Goal: Task Accomplishment & Management: Complete application form

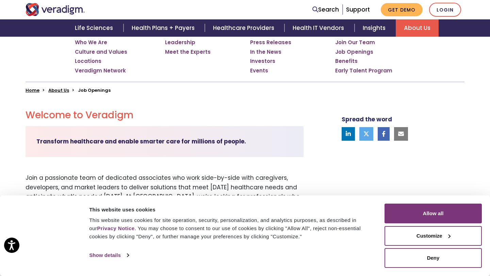
scroll to position [119, 0]
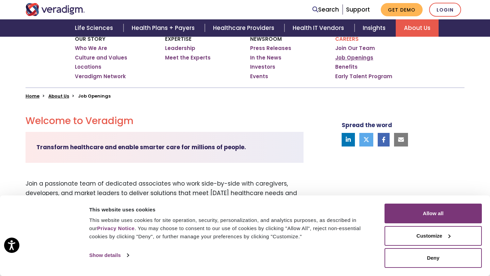
click at [355, 58] on link "Job Openings" at bounding box center [354, 57] width 38 height 7
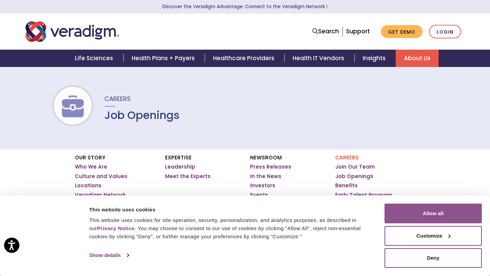
click at [413, 212] on button "Allow all" at bounding box center [433, 214] width 97 height 20
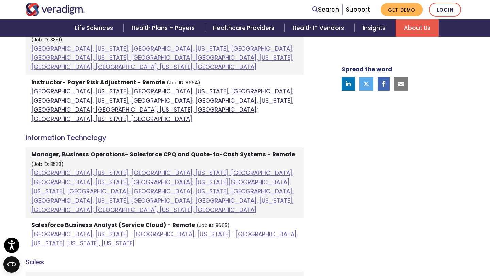
scroll to position [342, 0]
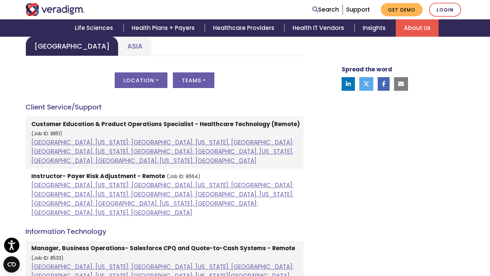
click at [188, 127] on strong "Customer Education & Product Operations Specialist - Healthcare Technology (Rem…" at bounding box center [165, 124] width 269 height 8
click at [131, 127] on strong "Customer Education & Product Operations Specialist - Healthcare Technology (Rem…" at bounding box center [165, 124] width 269 height 8
click at [50, 147] on li "Customer Education & Product Operations Specialist - Healthcare Technology (Rem…" at bounding box center [165, 143] width 278 height 52
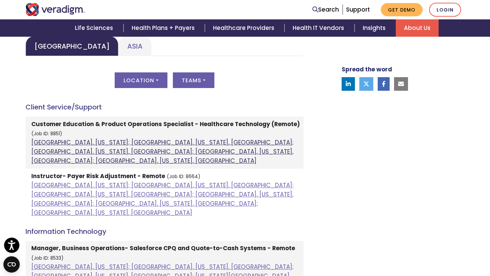
click at [50, 144] on link "[GEOGRAPHIC_DATA], [US_STATE]; [GEOGRAPHIC_DATA], [US_STATE], [GEOGRAPHIC_DATA]…" at bounding box center [162, 152] width 262 height 27
